Goal: Task Accomplishment & Management: Manage account settings

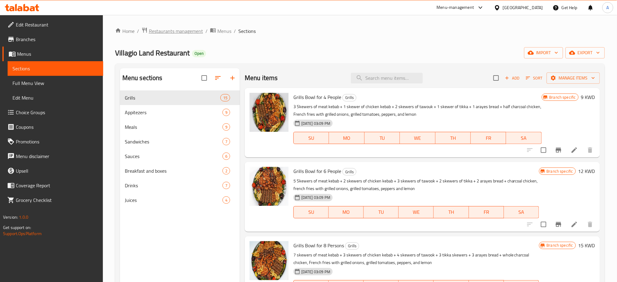
click at [169, 30] on span "Restaurants management" at bounding box center [176, 30] width 54 height 7
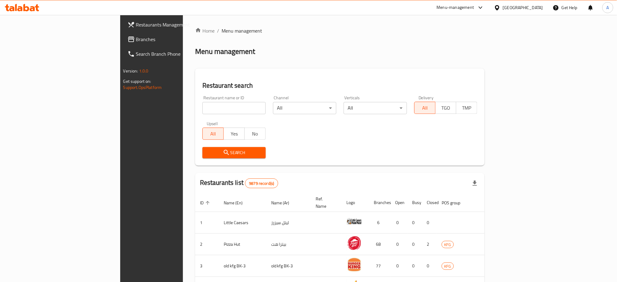
click at [203, 109] on input "search" at bounding box center [234, 108] width 63 height 12
click at [203, 156] on button "Search" at bounding box center [234, 152] width 63 height 11
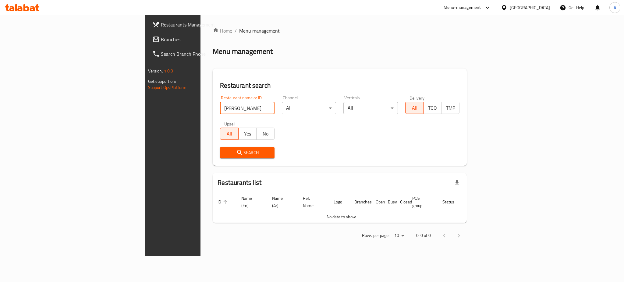
drag, startPoint x: 145, startPoint y: 112, endPoint x: 68, endPoint y: 97, distance: 79.1
click at [145, 97] on div "Restaurants Management Branches Search Branch Phone Version: 1.0.0 Get support …" at bounding box center [312, 135] width 334 height 241
type input "ديتس"
click button "Search" at bounding box center [247, 152] width 55 height 11
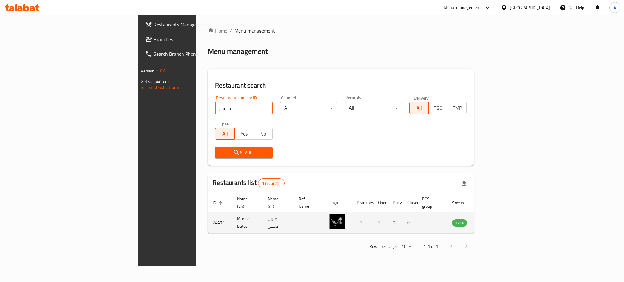
click at [232, 216] on td "Marble Dates" at bounding box center [247, 223] width 31 height 22
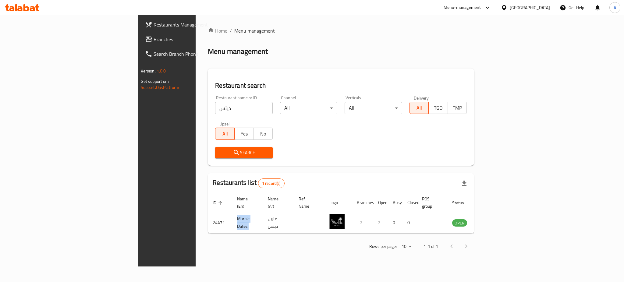
copy td "Marble Dates"
drag, startPoint x: 157, startPoint y: 110, endPoint x: 65, endPoint y: 108, distance: 91.7
click at [138, 108] on div "Restaurants Management Branches Search Branch Phone Version: 1.0.0 Get support …" at bounding box center [312, 141] width 349 height 252
type input "ل"
type input "bear"
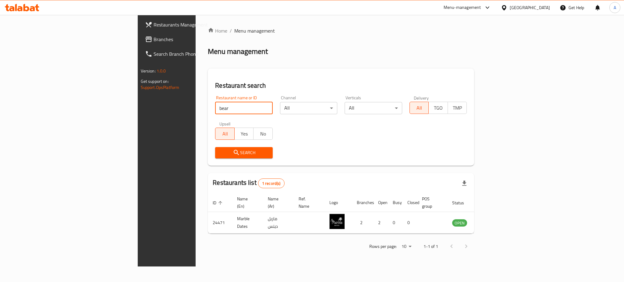
click button "Search" at bounding box center [244, 152] width 58 height 11
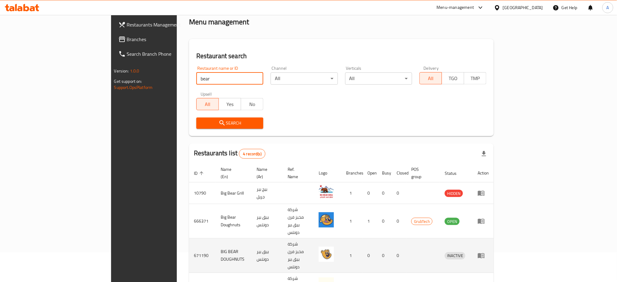
scroll to position [42, 0]
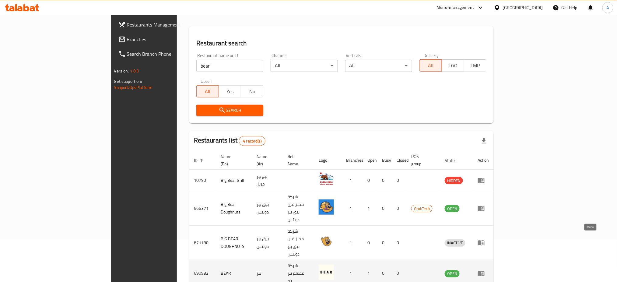
click at [489, 270] on link "enhanced table" at bounding box center [483, 273] width 11 height 7
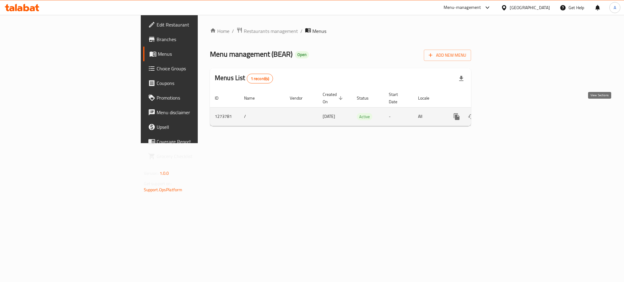
click at [504, 113] on icon "enhanced table" at bounding box center [500, 116] width 7 height 7
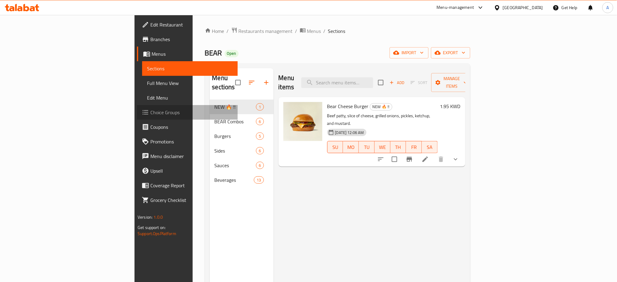
click at [150, 111] on span "Choice Groups" at bounding box center [191, 112] width 83 height 7
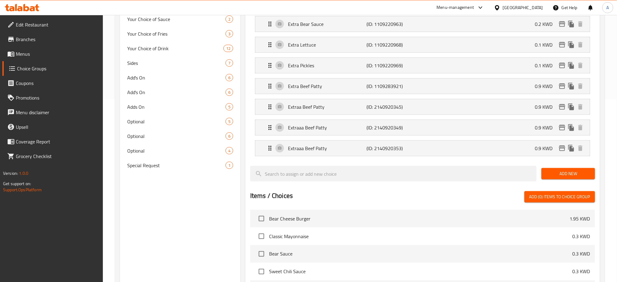
scroll to position [194, 0]
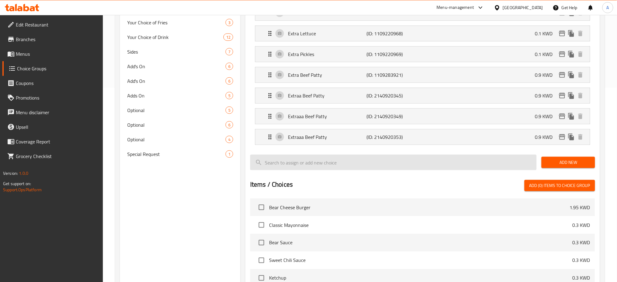
click at [378, 161] on input "search" at bounding box center [393, 163] width 287 height 16
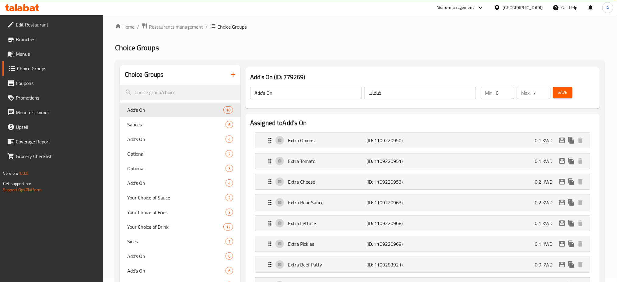
scroll to position [0, 0]
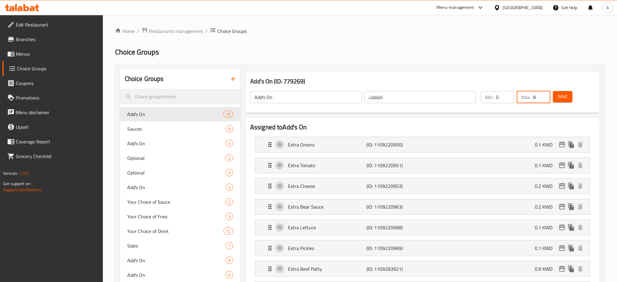
click at [544, 94] on input "8" at bounding box center [541, 97] width 17 height 12
click at [544, 94] on input "9" at bounding box center [541, 97] width 17 height 12
click at [544, 94] on input "10" at bounding box center [541, 97] width 17 height 12
click at [544, 94] on input "11" at bounding box center [541, 97] width 17 height 12
click at [544, 94] on input "12" at bounding box center [541, 97] width 17 height 12
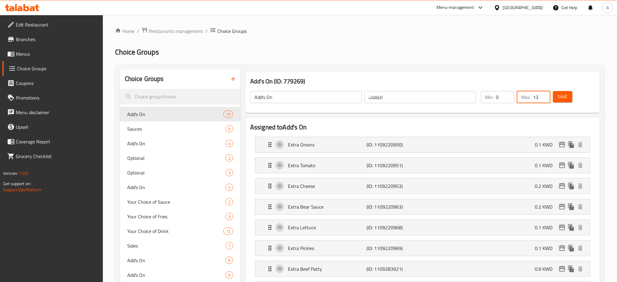
click at [544, 94] on input "13" at bounding box center [541, 97] width 17 height 12
click at [544, 94] on input "14" at bounding box center [541, 97] width 17 height 12
click at [544, 94] on input "15" at bounding box center [541, 97] width 17 height 12
click at [545, 100] on input "14" at bounding box center [541, 97] width 17 height 12
type input "13"
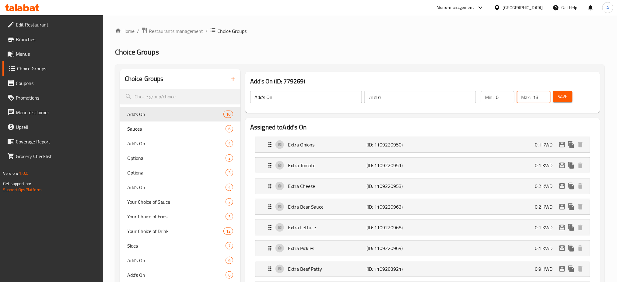
click at [545, 100] on input "13" at bounding box center [541, 97] width 17 height 12
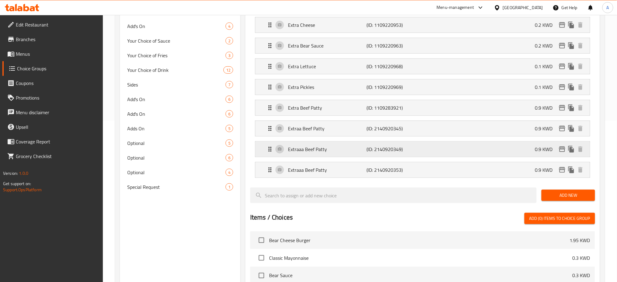
scroll to position [154, 0]
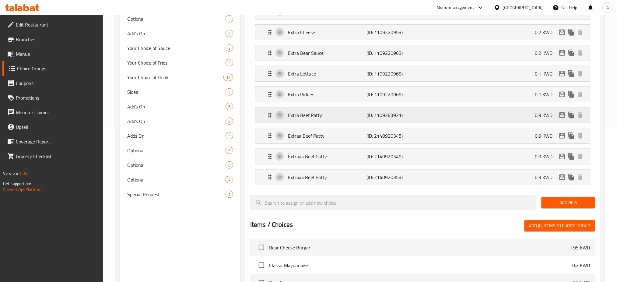
click at [268, 115] on icon "Expand" at bounding box center [269, 114] width 7 height 7
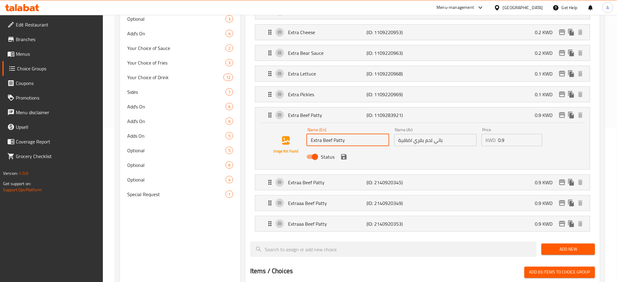
click at [353, 140] on input "Extra Beef Patty" at bounding box center [348, 140] width 83 height 12
type input "Extra Beef Patty (1 more)"
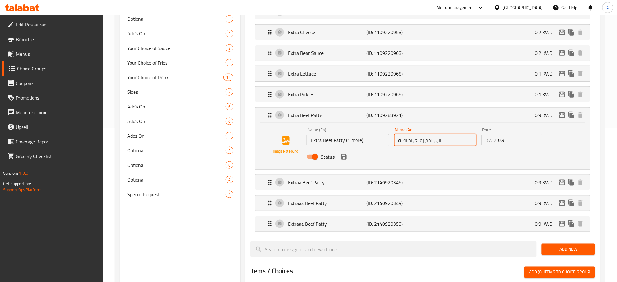
click at [399, 140] on input "باتي لحم بقري اضافية" at bounding box center [435, 140] width 83 height 12
click at [417, 139] on input "(إضافة 1)باتي لحم بقري اضافية" at bounding box center [435, 140] width 83 height 12
click at [344, 158] on icon "save" at bounding box center [344, 156] width 7 height 7
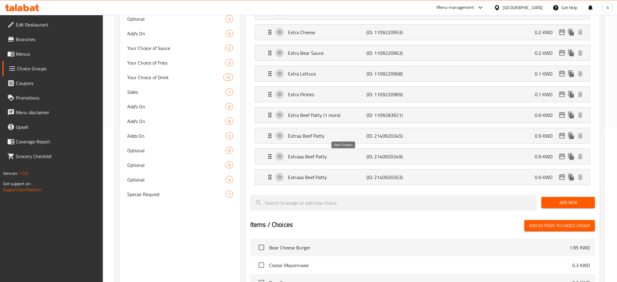
type input "(إضافة 1) باتي لحم بقري اضافية"
click at [339, 134] on p "Extraa Beef Patty" at bounding box center [327, 135] width 79 height 7
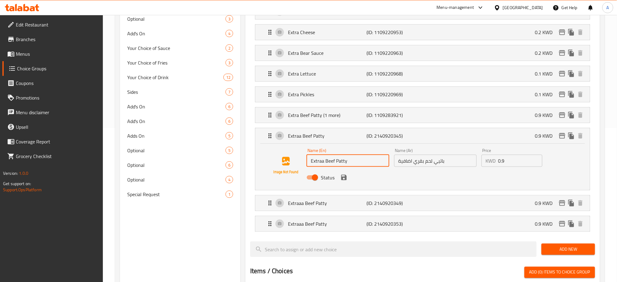
click at [349, 163] on input "Extraa Beef Patty" at bounding box center [348, 161] width 83 height 12
type input "Extraa Beef Patty (2 more)"
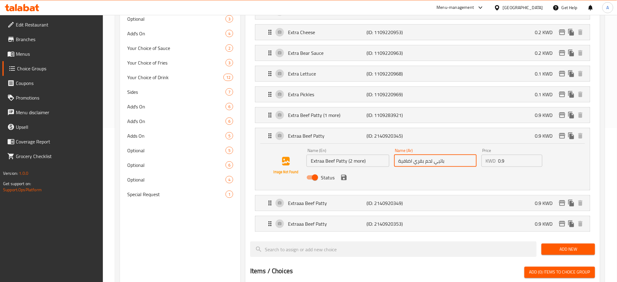
click at [398, 161] on input "باتيي لحم بقري اضافية" at bounding box center [435, 161] width 83 height 12
click at [415, 161] on input "باتيي لحم بقري اضافية ( إاضافة 2 )" at bounding box center [435, 161] width 83 height 12
click at [341, 179] on icon "save" at bounding box center [344, 177] width 7 height 7
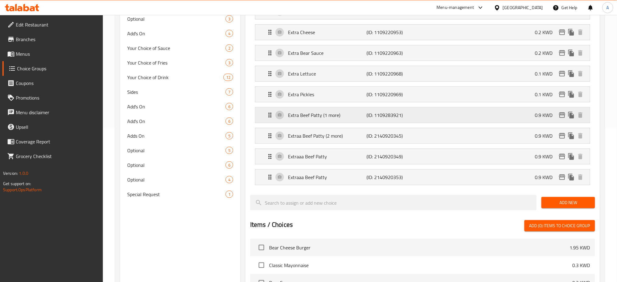
click at [348, 118] on p "Extra Beef Patty (1 more)" at bounding box center [327, 114] width 79 height 7
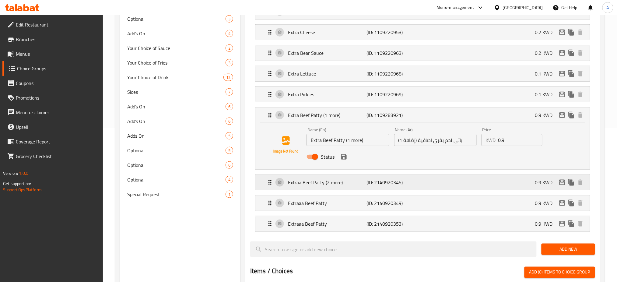
click at [354, 178] on div "Extraa Beef Patty (2 more) (ID: 2140920345) 0.9 KWD" at bounding box center [424, 182] width 316 height 15
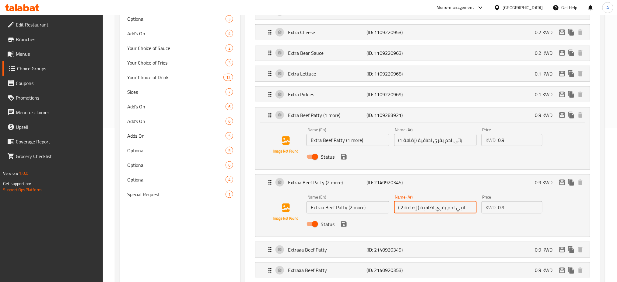
click at [418, 209] on input "باتيي لحم بقري اضافية ( إضافة 2 )" at bounding box center [435, 207] width 83 height 12
click at [401, 208] on input "باتيي لحم بقري اضافية (إضافة 2 )" at bounding box center [435, 207] width 83 height 12
click at [403, 208] on input "باتيي لحم بقري اضافية (إضافة2 )" at bounding box center [435, 207] width 83 height 12
drag, startPoint x: 416, startPoint y: 208, endPoint x: 403, endPoint y: 211, distance: 14.1
click at [403, 211] on input "باتيي لحم بقري اضافية (إضافة2 )" at bounding box center [435, 207] width 83 height 12
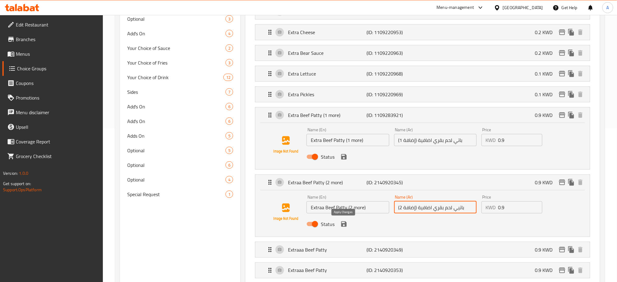
type input "باتيي لحم بقري اضافية (إضافة 2)"
drag, startPoint x: 343, startPoint y: 227, endPoint x: 357, endPoint y: 236, distance: 17.3
click at [357, 236] on div "Name (En) Extraa Beef Patty (2 more) Name (En) Name (Ar) باتيي لحم بقري اضافية …" at bounding box center [423, 213] width 335 height 46
click at [344, 227] on icon "save" at bounding box center [344, 224] width 7 height 7
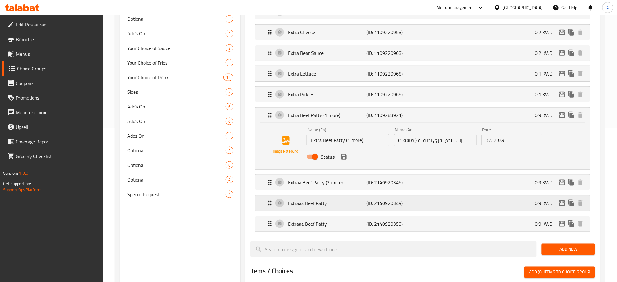
click at [336, 206] on p "Extraaa Beef Patty" at bounding box center [327, 202] width 79 height 7
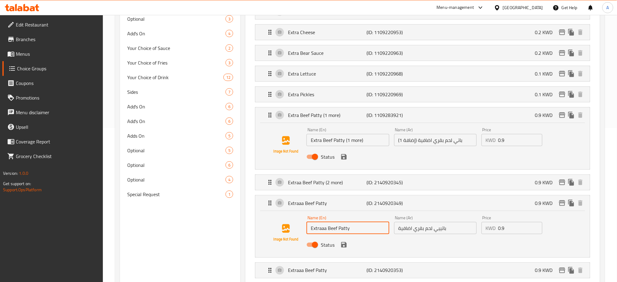
click at [354, 231] on input "Extraaa Beef Patty" at bounding box center [348, 228] width 83 height 12
type input "Extraaa Beef Patty (3 more)"
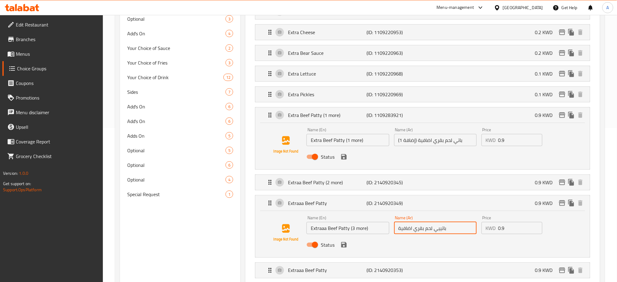
click at [398, 230] on input "باتييي لحم بقري اضافية" at bounding box center [435, 228] width 83 height 12
click at [343, 247] on icon "save" at bounding box center [343, 244] width 5 height 5
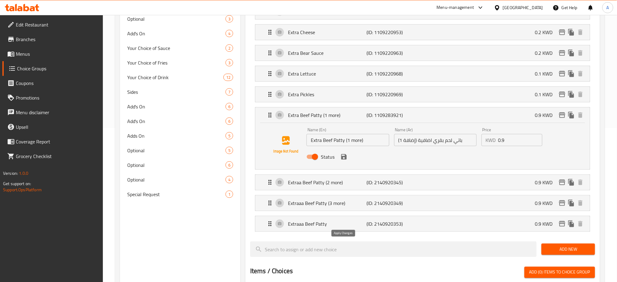
type input "باتييي لحم بقري اضافية (إضافة 3)"
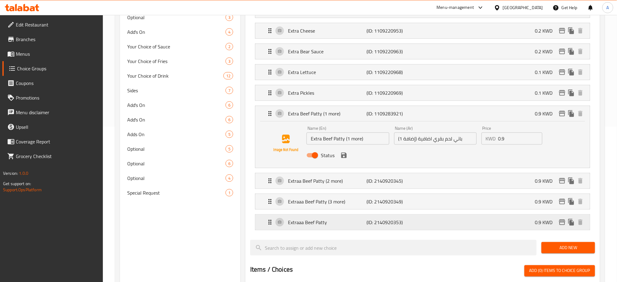
click at [358, 222] on p "Extraaa Beef Patty" at bounding box center [327, 222] width 79 height 7
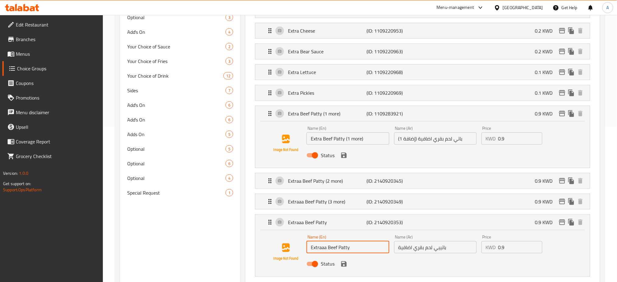
click at [350, 251] on input "Extraaa Beef Patty" at bounding box center [348, 247] width 83 height 12
click at [311, 263] on input "Status" at bounding box center [315, 264] width 35 height 12
checkbox input "false"
click at [347, 262] on icon "save" at bounding box center [344, 263] width 7 height 7
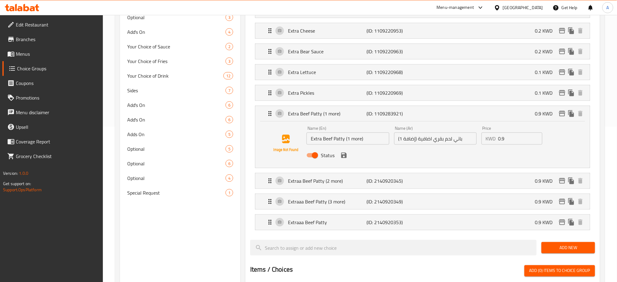
click at [344, 189] on li "Extraa Beef Patty (2 more) (ID: 2140920345) 0.9 KWD Name (En) Extraa Beef Patty…" at bounding box center [422, 181] width 345 height 21
click at [346, 182] on p "Extraa Beef Patty (2 more)" at bounding box center [327, 180] width 79 height 7
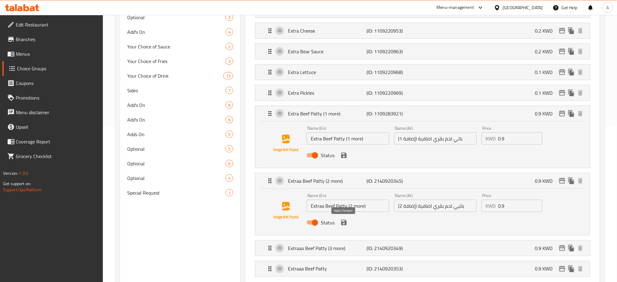
click at [343, 223] on icon "save" at bounding box center [343, 222] width 5 height 5
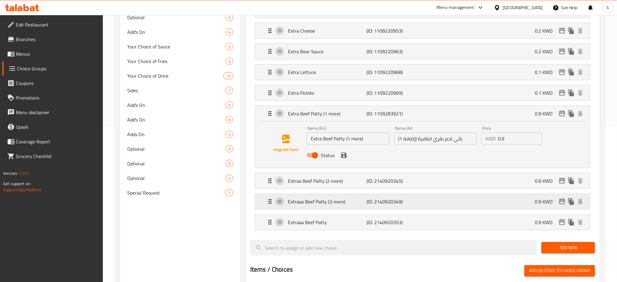
click at [353, 204] on p "Extraaa Beef Patty (3 more)" at bounding box center [327, 201] width 79 height 7
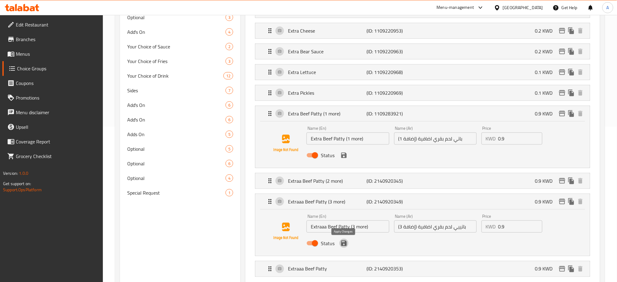
click at [345, 245] on icon "save" at bounding box center [343, 243] width 5 height 5
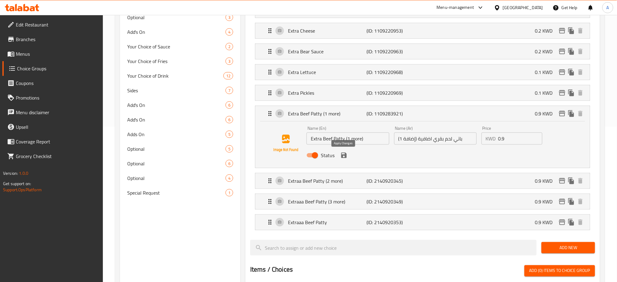
click at [344, 158] on icon "save" at bounding box center [343, 155] width 5 height 5
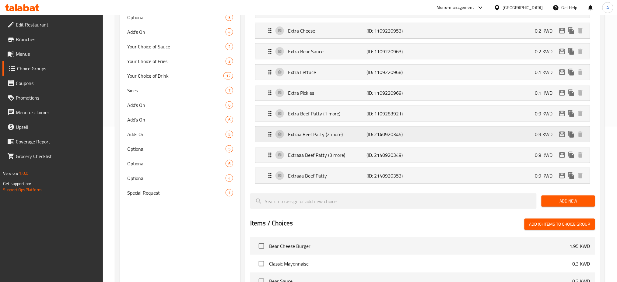
click at [420, 135] on div "Extraa Beef Patty (2 more) (ID: 2140920345) 0.9 KWD" at bounding box center [424, 134] width 316 height 15
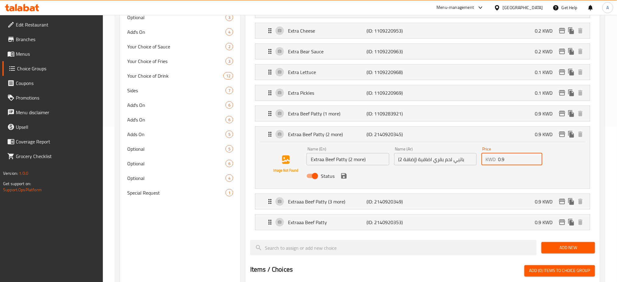
drag, startPoint x: 506, startPoint y: 161, endPoint x: 496, endPoint y: 160, distance: 10.8
click at [496, 160] on div "KWD 0.9 Price" at bounding box center [512, 159] width 61 height 12
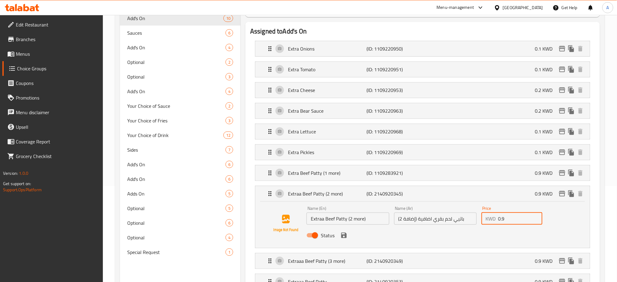
scroll to position [96, 0]
click at [598, 184] on div "Assigned to Add's On Extra Onions (ID: 1109220950) 0.1 KWD Name (En) Extra Onio…" at bounding box center [422, 268] width 355 height 493
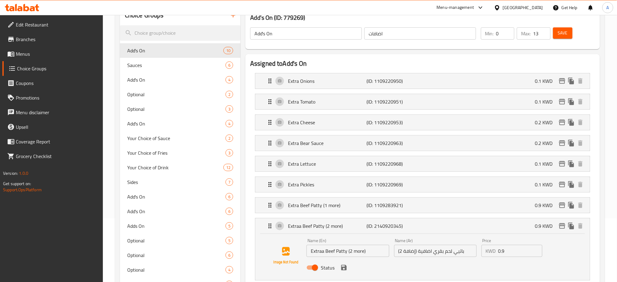
scroll to position [62, 0]
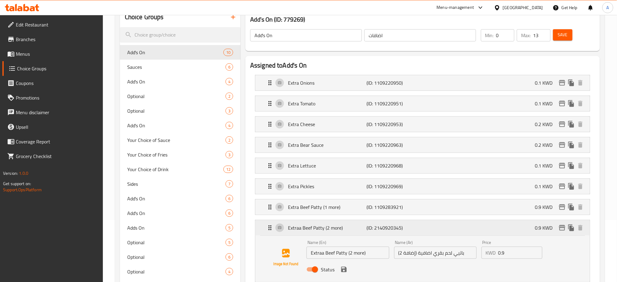
click at [269, 227] on icon "Expand" at bounding box center [269, 227] width 7 height 7
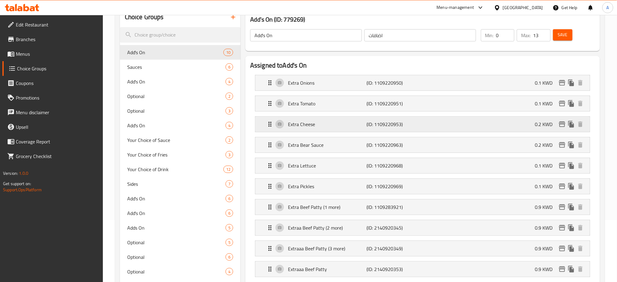
click at [266, 125] on icon "Expand" at bounding box center [269, 124] width 7 height 7
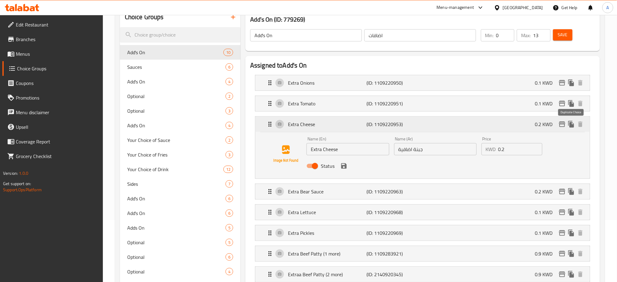
click at [571, 125] on icon "duplicate" at bounding box center [572, 124] width 6 height 7
drag, startPoint x: 571, startPoint y: 125, endPoint x: 607, endPoint y: 128, distance: 35.5
click at [573, 127] on icon "duplicate" at bounding box center [572, 124] width 6 height 7
click at [270, 192] on icon "Expand" at bounding box center [269, 191] width 7 height 7
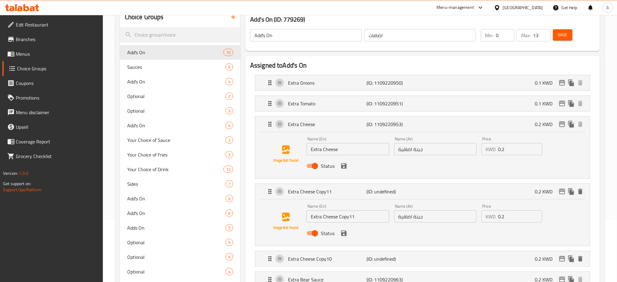
click at [322, 217] on input "Extra Cheese Copy11" at bounding box center [348, 216] width 83 height 12
drag, startPoint x: 356, startPoint y: 217, endPoint x: 341, endPoint y: 217, distance: 14.9
click at [341, 217] on input "Extraa Cheese Copy11" at bounding box center [348, 216] width 83 height 12
type input "Extraa Cheese (2 more)"
click at [399, 218] on input "جبنة اضافية" at bounding box center [435, 216] width 83 height 12
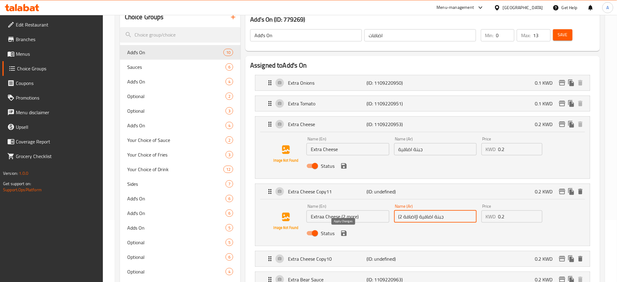
click at [345, 234] on icon "save" at bounding box center [343, 233] width 5 height 5
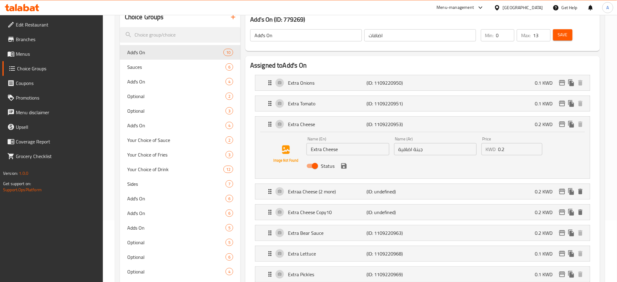
type input "جبنة اضافية (إاضافة 2)"
click at [270, 212] on icon "Expand" at bounding box center [269, 212] width 7 height 7
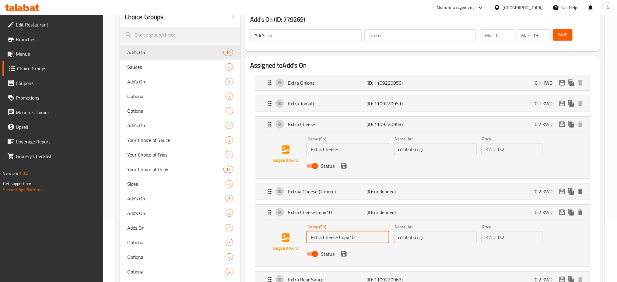
click at [321, 237] on input "Extra Cheese Copy10" at bounding box center [348, 237] width 83 height 12
drag, startPoint x: 359, startPoint y: 238, endPoint x: 344, endPoint y: 238, distance: 14.3
click at [344, 238] on input "Extraaa Cheese Copy10" at bounding box center [348, 237] width 83 height 12
type input "Extraaa Cheese (3 more)"
click at [397, 236] on input "جبنة اضافية" at bounding box center [435, 237] width 83 height 12
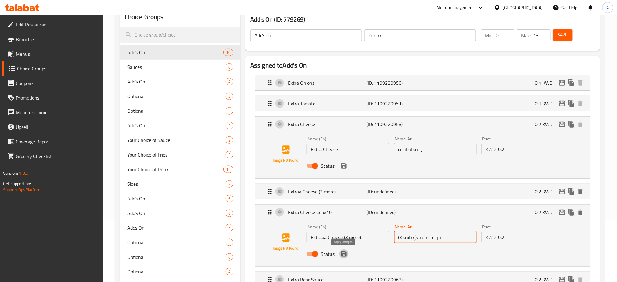
click at [343, 253] on icon "save" at bounding box center [343, 253] width 5 height 5
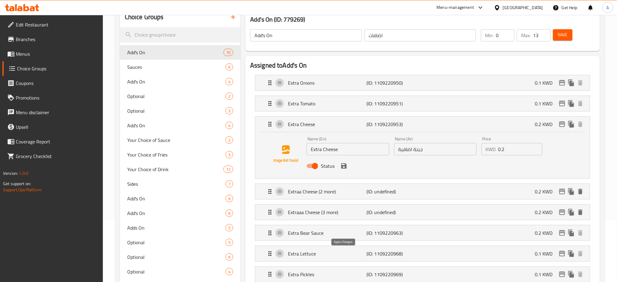
type input "جبنة اضافية(إضافة 3)"
click at [345, 168] on icon "save" at bounding box center [343, 165] width 5 height 5
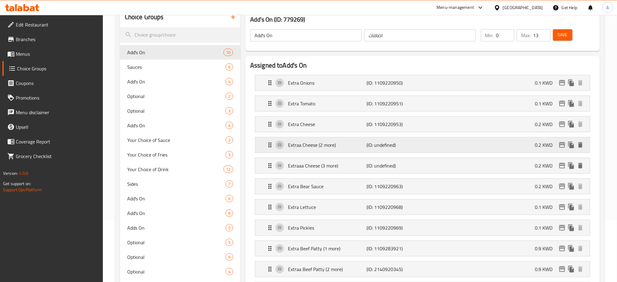
click at [268, 145] on icon "Expand" at bounding box center [269, 144] width 7 height 7
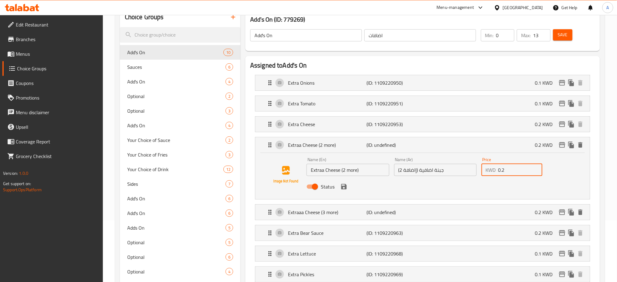
click at [503, 170] on input "0.2" at bounding box center [521, 170] width 44 height 12
click at [347, 188] on icon "save" at bounding box center [344, 186] width 7 height 7
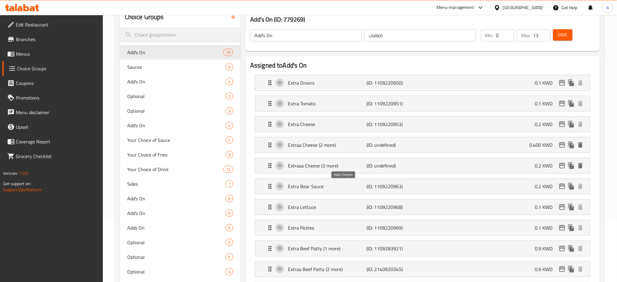
type input "0.400"
click at [331, 168] on p "Extraaa Cheese (3 more)" at bounding box center [327, 165] width 79 height 7
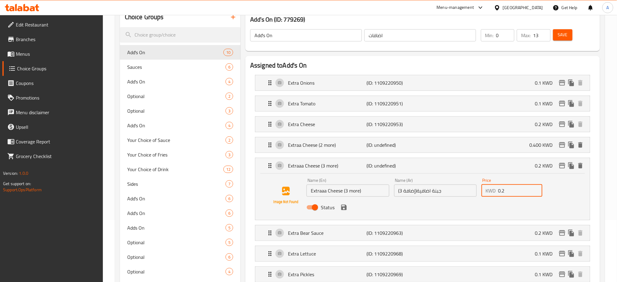
drag, startPoint x: 506, startPoint y: 190, endPoint x: 502, endPoint y: 190, distance: 3.7
click at [502, 190] on input "0.2" at bounding box center [521, 191] width 44 height 12
click at [342, 208] on icon "save" at bounding box center [343, 207] width 5 height 5
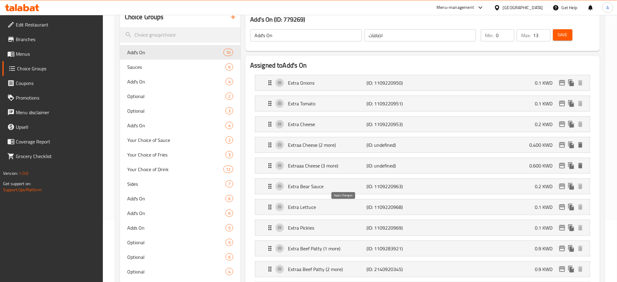
type input "0.600"
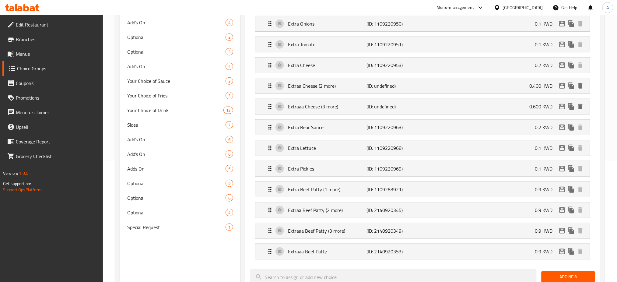
scroll to position [121, 0]
click at [464, 211] on div "Extraa Beef Patty (2 more) (ID: 2140920345) 0.9 KWD" at bounding box center [424, 209] width 316 height 15
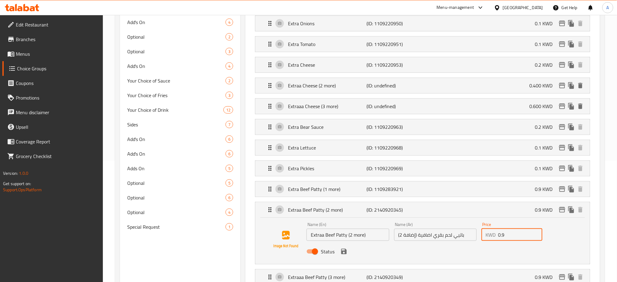
drag, startPoint x: 509, startPoint y: 235, endPoint x: 496, endPoint y: 237, distance: 13.2
click at [496, 237] on div "KWD 0.9 Price" at bounding box center [512, 235] width 61 height 12
click at [345, 253] on icon "save" at bounding box center [343, 251] width 5 height 5
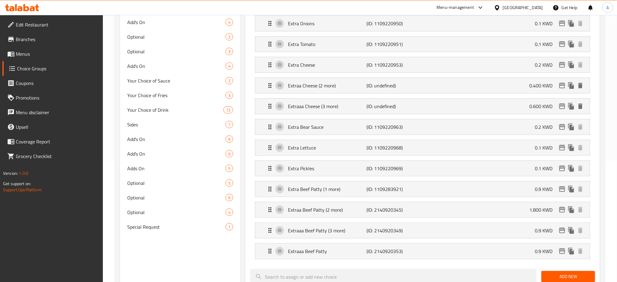
type input "1.800"
click at [372, 209] on p "(ID: 2140920345)" at bounding box center [393, 209] width 52 height 7
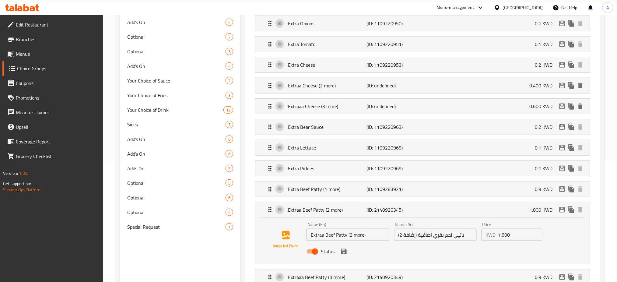
click at [343, 254] on icon "save" at bounding box center [343, 251] width 5 height 5
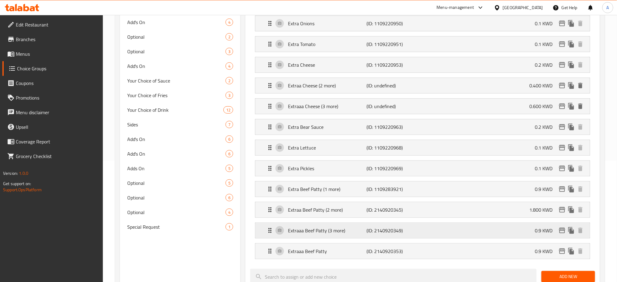
click at [375, 231] on p "(ID: 2140920349)" at bounding box center [393, 230] width 52 height 7
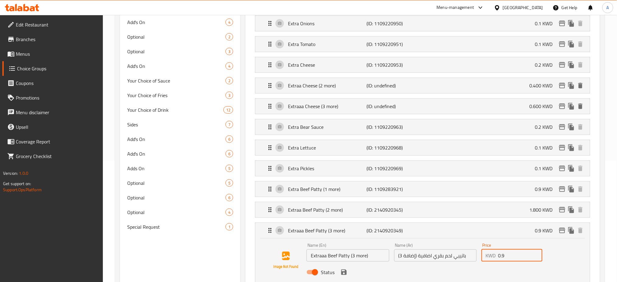
drag, startPoint x: 512, startPoint y: 255, endPoint x: 490, endPoint y: 254, distance: 22.6
click at [490, 254] on div "KWD 0.9 Price" at bounding box center [512, 255] width 61 height 12
click at [345, 272] on icon "save" at bounding box center [343, 272] width 5 height 5
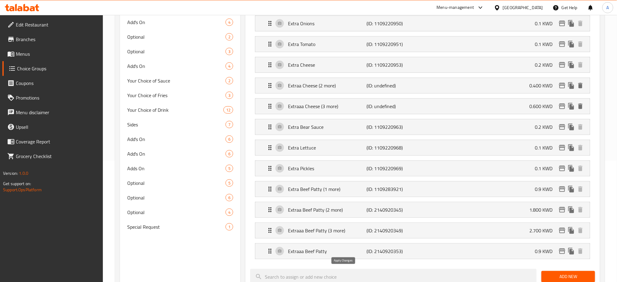
type input "2.700"
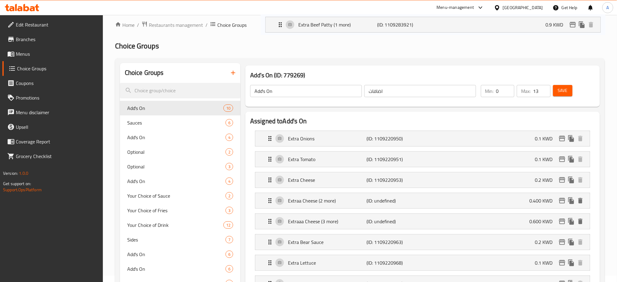
scroll to position [0, 0]
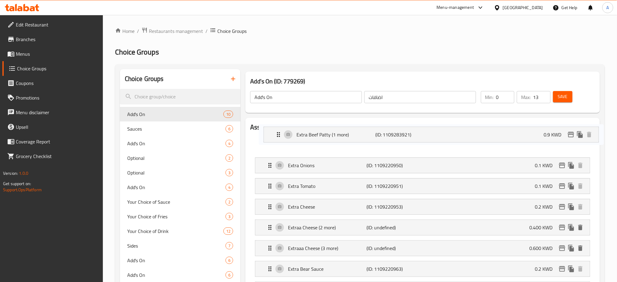
drag, startPoint x: 260, startPoint y: 199, endPoint x: 269, endPoint y: 128, distance: 71.2
click at [269, 128] on div "Assigned to Add's On Extra Onions (ID: 1109220950) 0.1 KWD Name (En) Extra Onio…" at bounding box center [422, 254] width 345 height 263
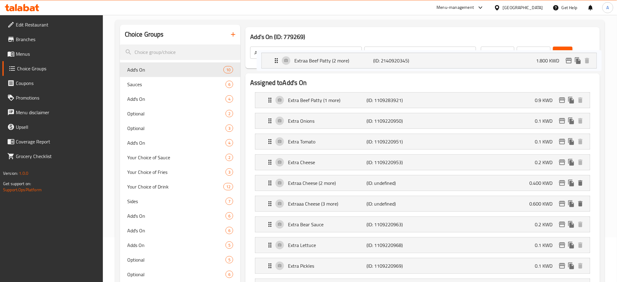
scroll to position [44, 0]
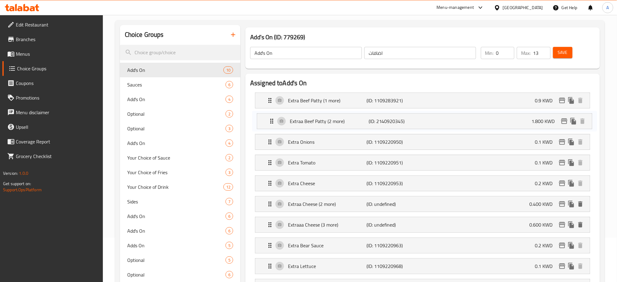
drag, startPoint x: 259, startPoint y: 171, endPoint x: 260, endPoint y: 117, distance: 53.3
click at [260, 117] on nav "Extra Beef Patty (1 more) (ID: 1109283921) 0.9 KWD Name (En) Extra Beef Patty (…" at bounding box center [422, 214] width 345 height 253
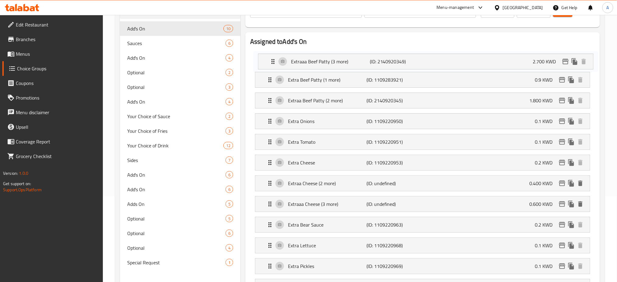
scroll to position [85, 0]
drag, startPoint x: 262, startPoint y: 157, endPoint x: 266, endPoint y: 101, distance: 56.8
click at [266, 101] on nav "Extra Beef Patty (1 more) (ID: 1109283921) 0.9 KWD Name (En) Extra Beef Patty (…" at bounding box center [422, 173] width 345 height 253
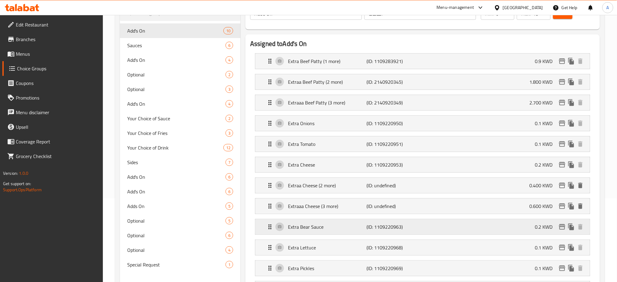
scroll to position [132, 0]
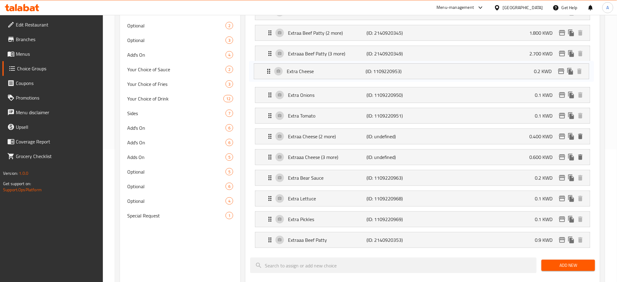
drag, startPoint x: 263, startPoint y: 118, endPoint x: 262, endPoint y: 72, distance: 46.3
click at [262, 72] on nav "Extra Beef Patty (1 more) (ID: 1109283921) 0.9 KWD Name (En) Extra Beef Patty (…" at bounding box center [422, 125] width 345 height 253
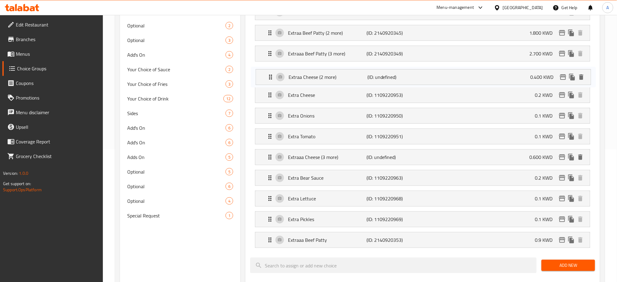
drag, startPoint x: 262, startPoint y: 137, endPoint x: 263, endPoint y: 71, distance: 66.1
click at [263, 71] on nav "Extra Beef Patty (1 more) (ID: 1109283921) 0.9 KWD Name (En) Extra Beef Patty (…" at bounding box center [422, 125] width 345 height 253
drag, startPoint x: 261, startPoint y: 97, endPoint x: 262, endPoint y: 79, distance: 17.7
click at [262, 79] on nav "Extra Beef Patty (1 more) (ID: 1109283921) 0.9 KWD Name (En) Extra Beef Patty (…" at bounding box center [422, 125] width 345 height 253
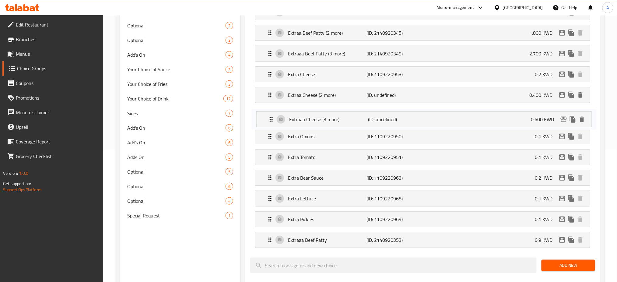
drag, startPoint x: 263, startPoint y: 155, endPoint x: 265, endPoint y: 104, distance: 50.9
click at [265, 104] on nav "Extra Beef Patty (1 more) (ID: 1109283921) 0.9 KWD Name (En) Extra Beef Patty (…" at bounding box center [422, 125] width 345 height 253
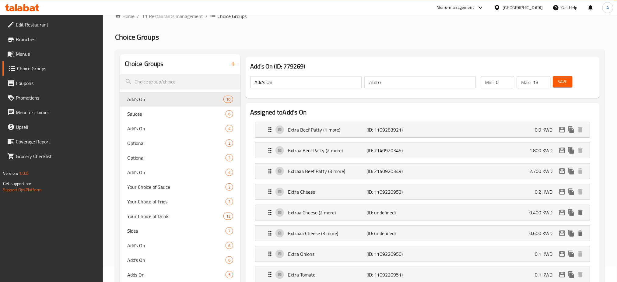
scroll to position [0, 0]
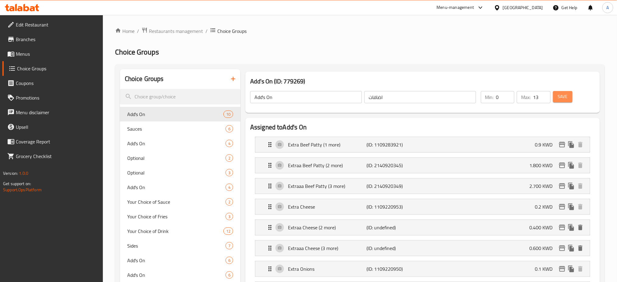
click at [563, 100] on span "Save" at bounding box center [563, 97] width 10 height 8
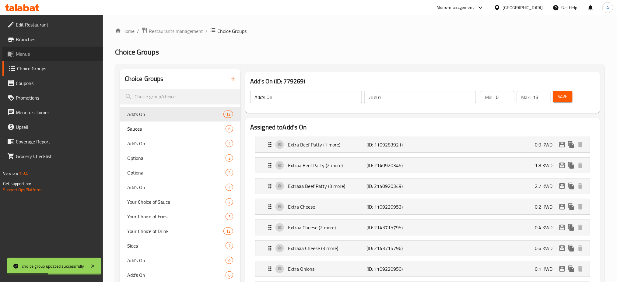
click at [36, 54] on span "Menus" at bounding box center [57, 53] width 83 height 7
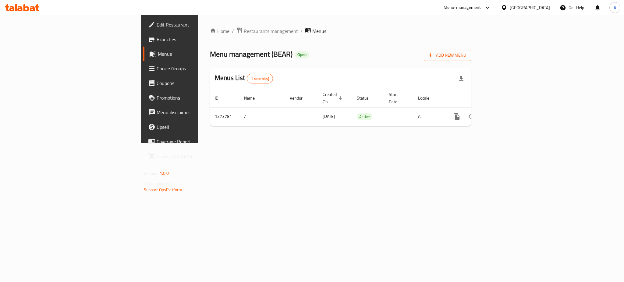
click at [157, 68] on span "Choice Groups" at bounding box center [198, 68] width 83 height 7
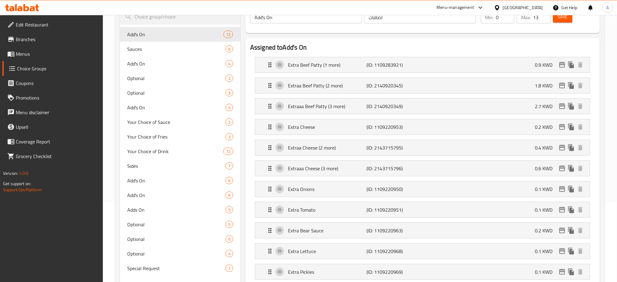
scroll to position [78, 0]
click at [563, 18] on span "Save" at bounding box center [563, 19] width 10 height 8
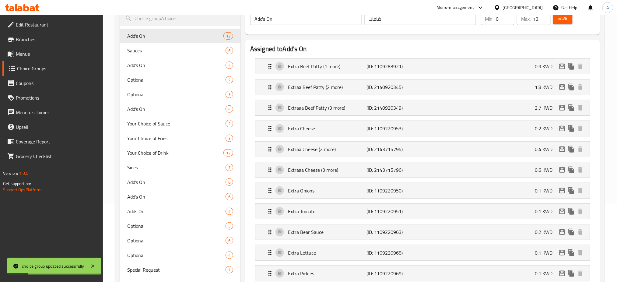
click at [39, 56] on span "Menus" at bounding box center [57, 53] width 83 height 7
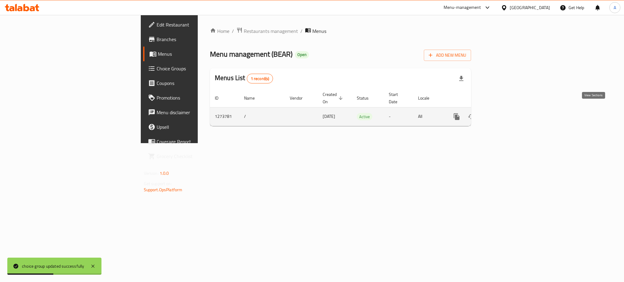
click at [504, 113] on icon "enhanced table" at bounding box center [500, 116] width 7 height 7
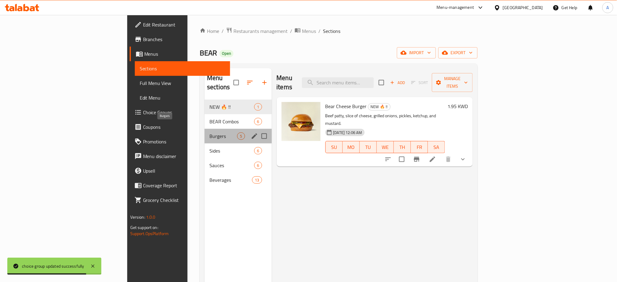
click at [210, 132] on span "Burgers" at bounding box center [224, 135] width 28 height 7
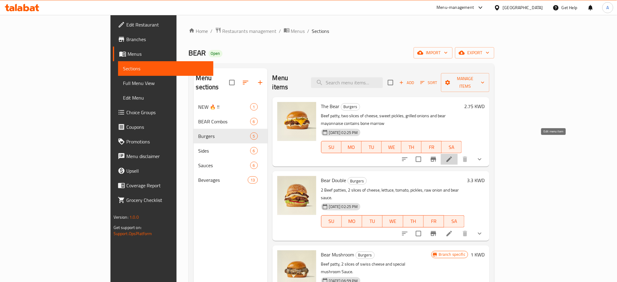
click at [453, 156] on icon at bounding box center [449, 159] width 7 height 7
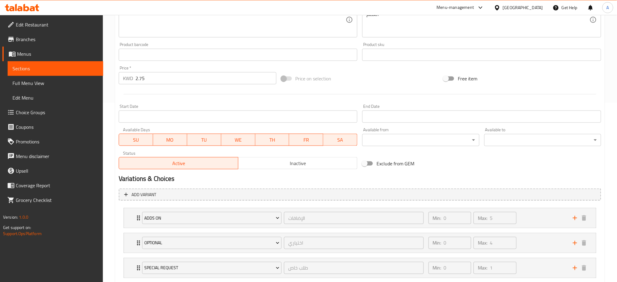
scroll to position [180, 0]
click at [277, 215] on icon "Expand" at bounding box center [278, 218] width 6 height 6
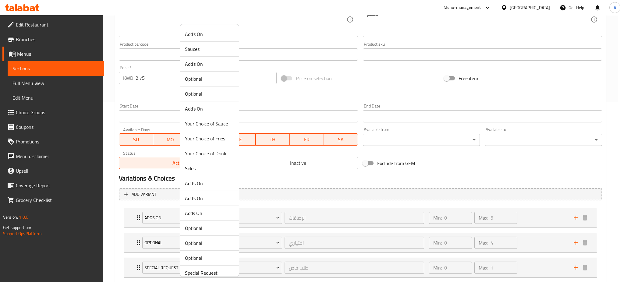
click at [323, 181] on div at bounding box center [312, 141] width 624 height 282
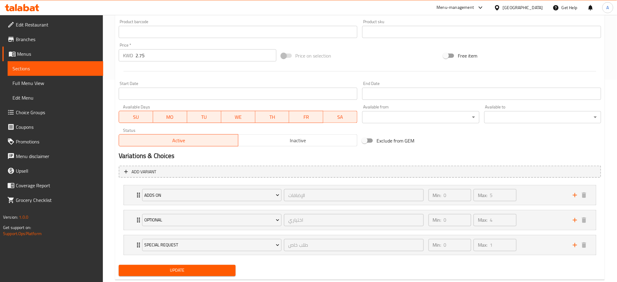
scroll to position [217, 0]
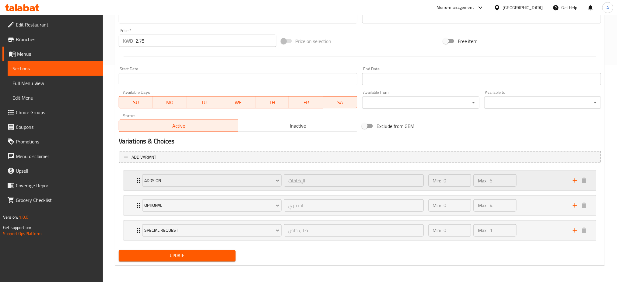
click at [139, 182] on div "Adds On الإضافات ​" at bounding box center [283, 180] width 289 height 19
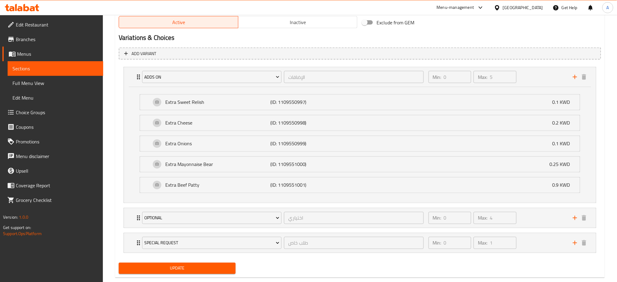
scroll to position [323, 0]
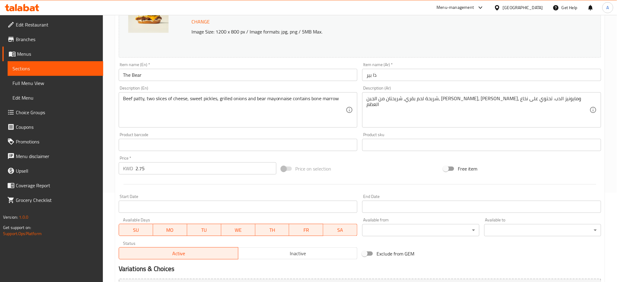
scroll to position [0, 0]
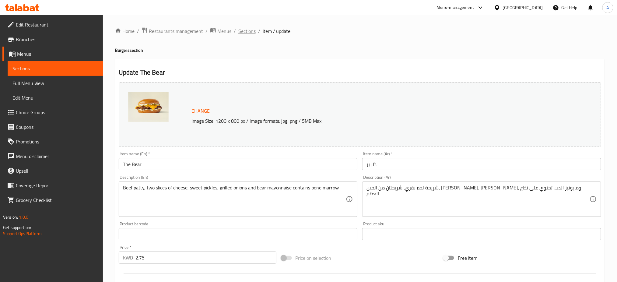
click at [241, 35] on span "Sections" at bounding box center [246, 30] width 17 height 7
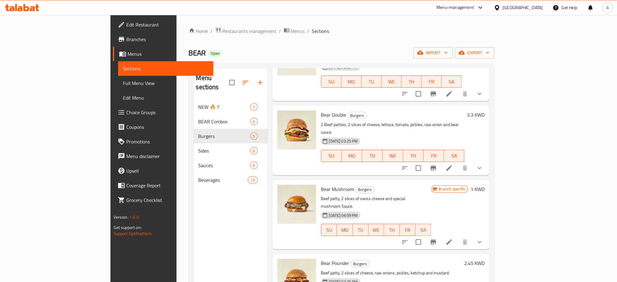
scroll to position [85, 0]
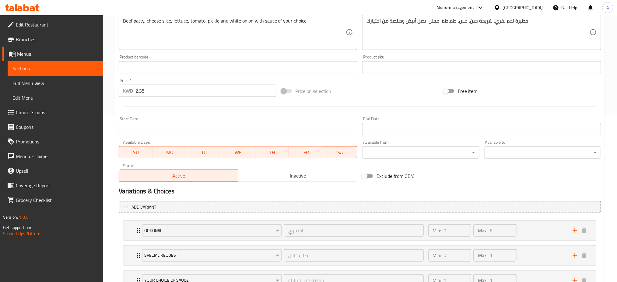
scroll to position [217, 0]
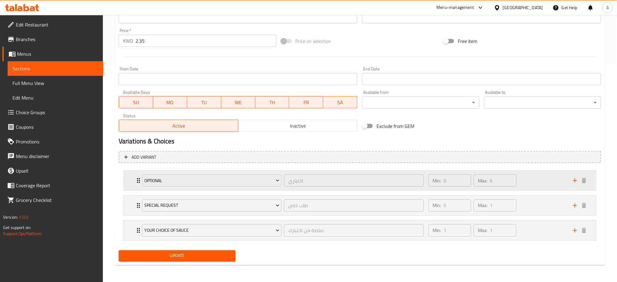
click at [136, 180] on icon "Expand" at bounding box center [138, 180] width 7 height 7
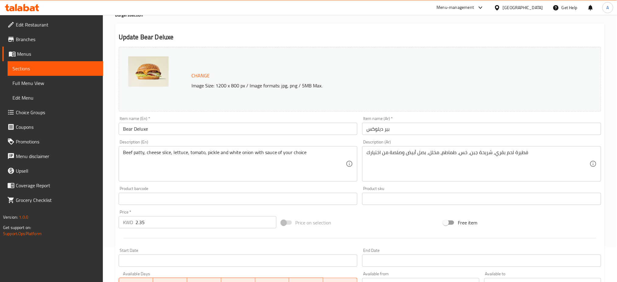
scroll to position [0, 0]
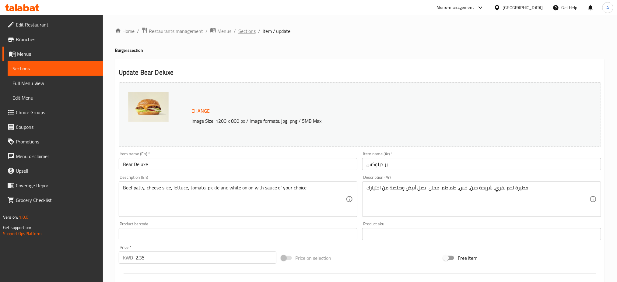
click at [246, 33] on span "Sections" at bounding box center [246, 30] width 17 height 7
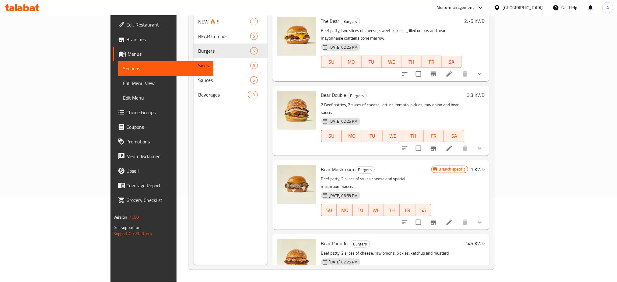
scroll to position [65, 0]
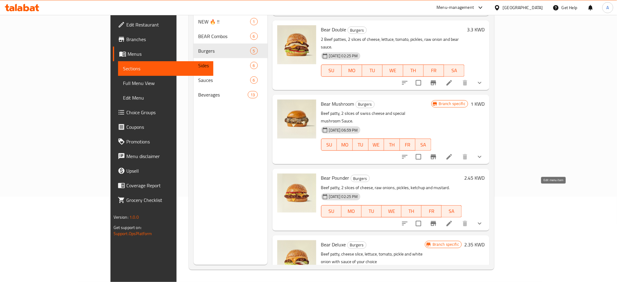
click at [453, 220] on icon at bounding box center [449, 223] width 7 height 7
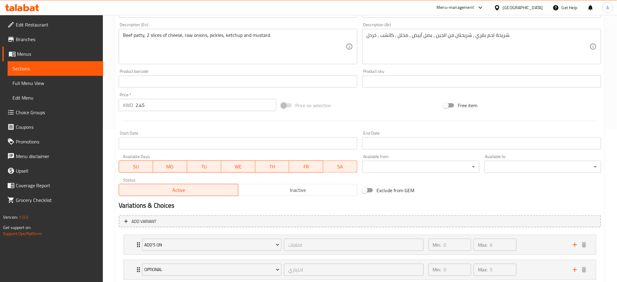
scroll to position [217, 0]
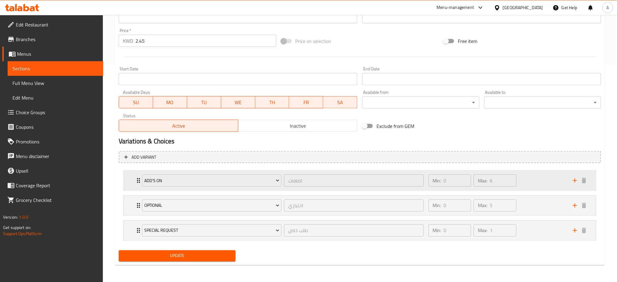
click at [135, 178] on icon "Expand" at bounding box center [138, 180] width 7 height 7
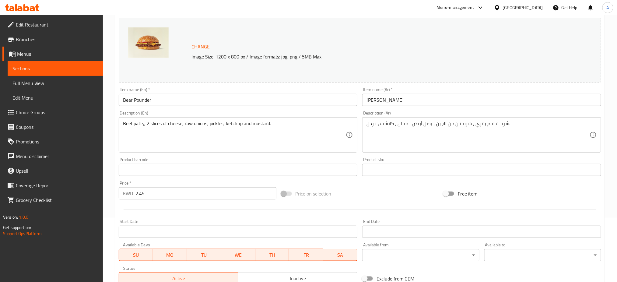
scroll to position [0, 0]
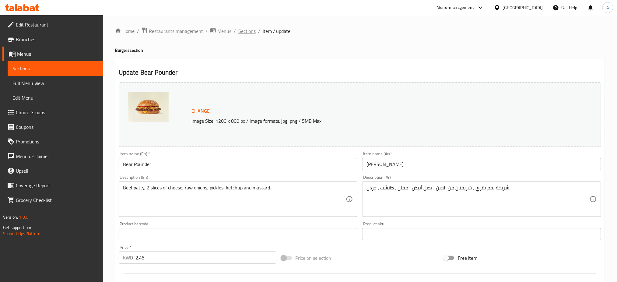
click at [249, 31] on span "Sections" at bounding box center [246, 30] width 17 height 7
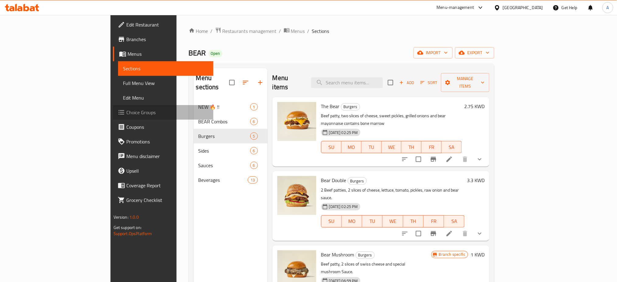
click at [126, 114] on span "Choice Groups" at bounding box center [167, 112] width 83 height 7
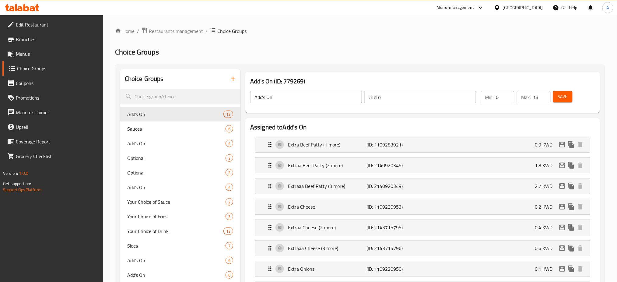
click at [537, 98] on input "13" at bounding box center [541, 97] width 17 height 12
type input "3"
type input "12"
click at [558, 95] on span "Save" at bounding box center [563, 97] width 10 height 8
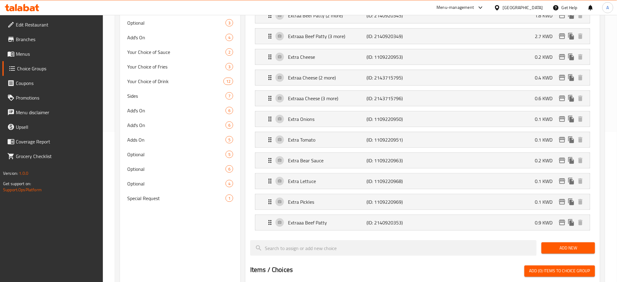
scroll to position [162, 0]
